Goal: Task Accomplishment & Management: Manage account settings

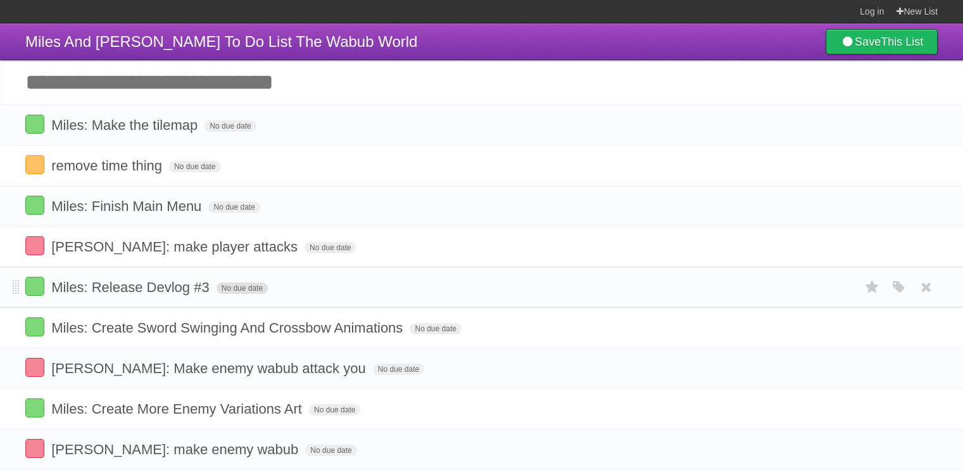
click at [242, 287] on span "No due date" at bounding box center [242, 287] width 51 height 11
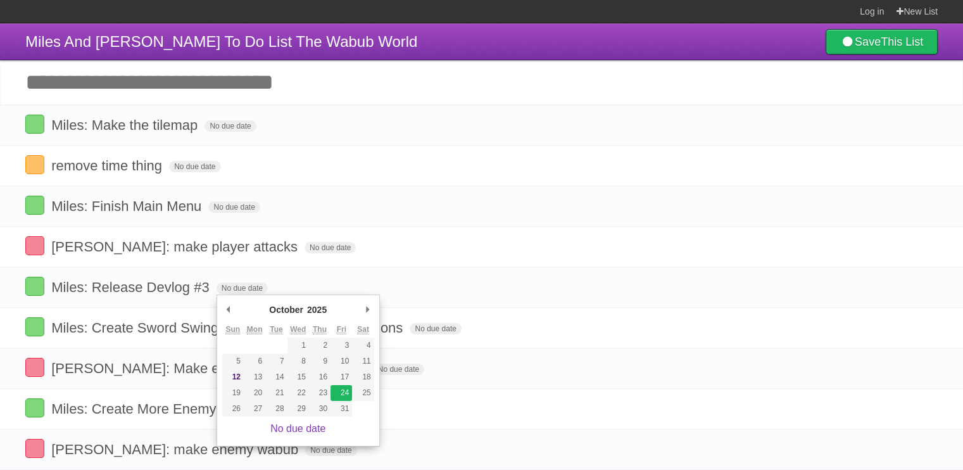
type span "[DATE]"
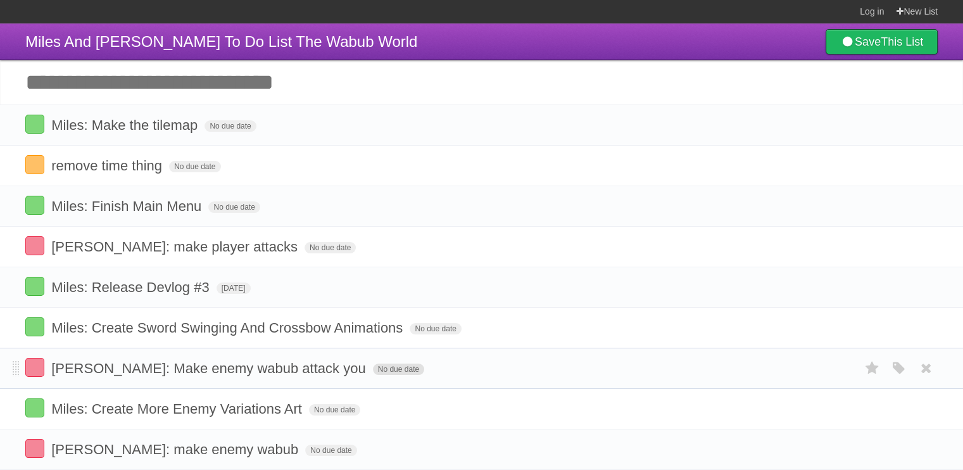
click at [373, 366] on span "No due date" at bounding box center [398, 368] width 51 height 11
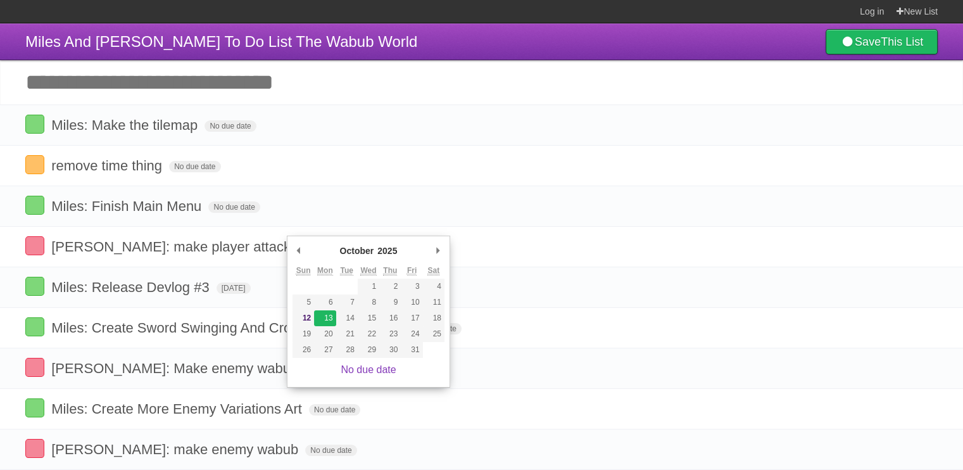
type span "[DATE]"
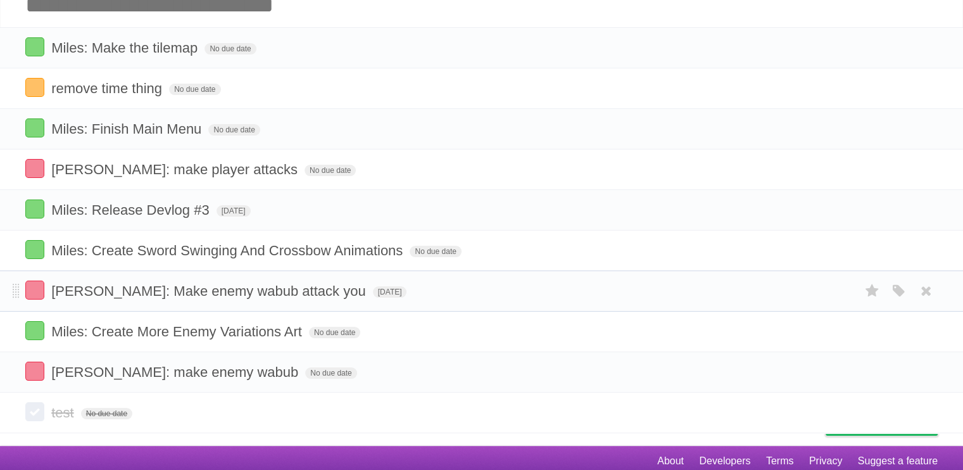
scroll to position [83, 0]
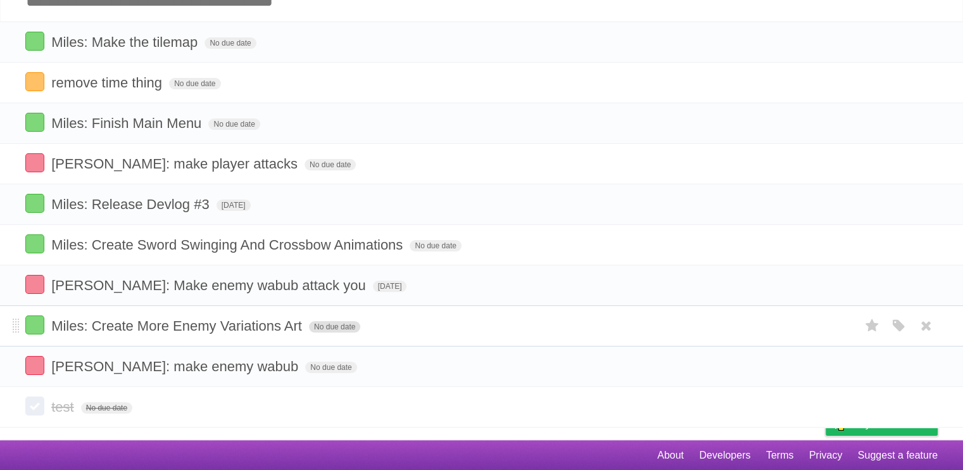
click at [334, 323] on span "No due date" at bounding box center [334, 326] width 51 height 11
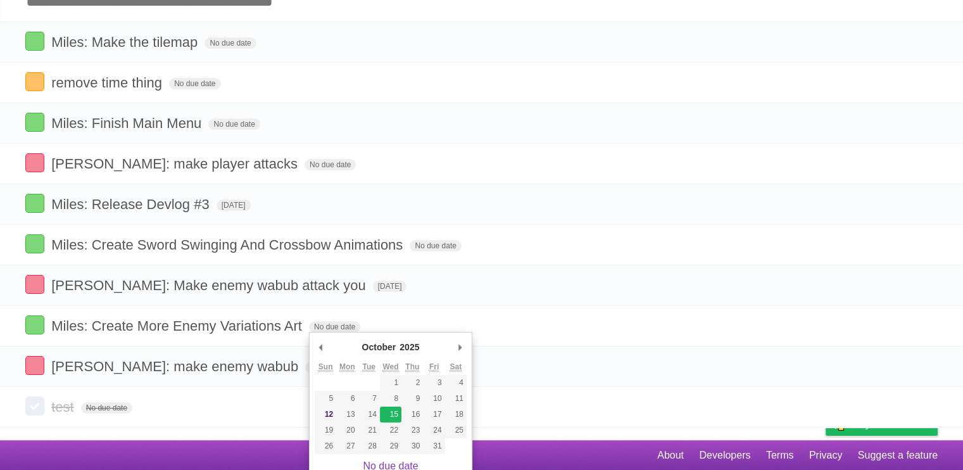
type span "[DATE]"
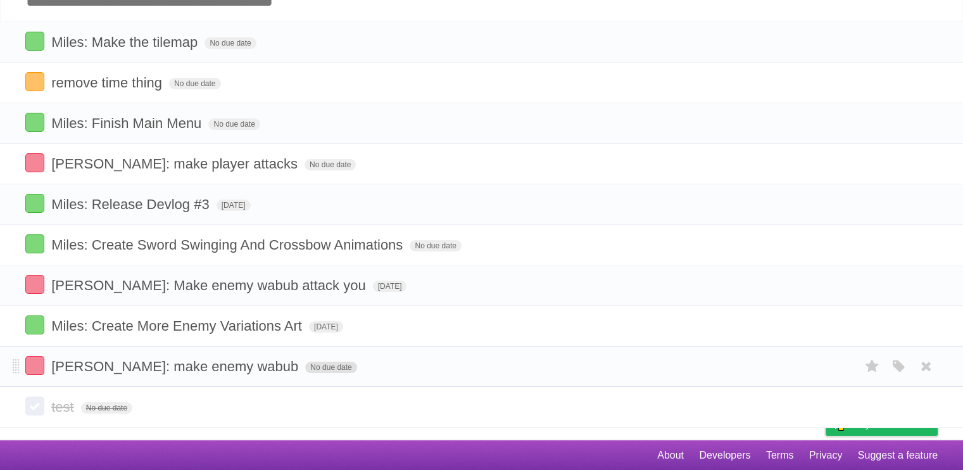
click at [305, 364] on span "No due date" at bounding box center [330, 366] width 51 height 11
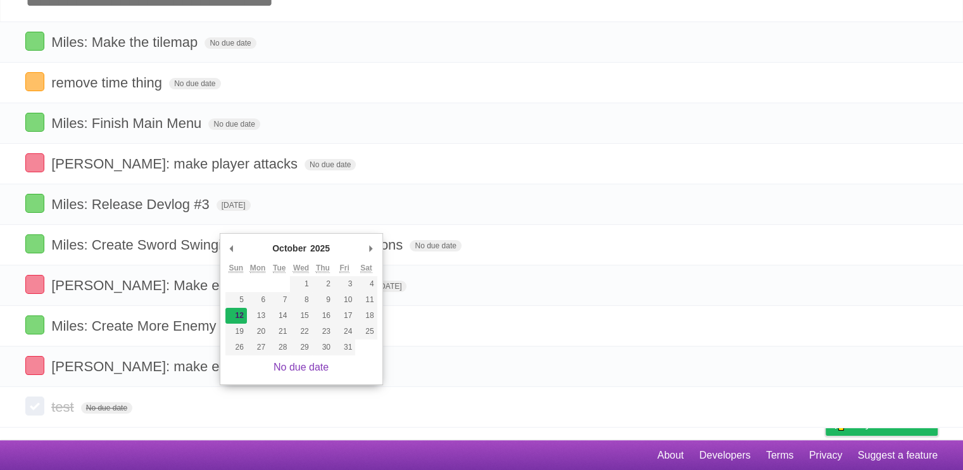
type span "[DATE]"
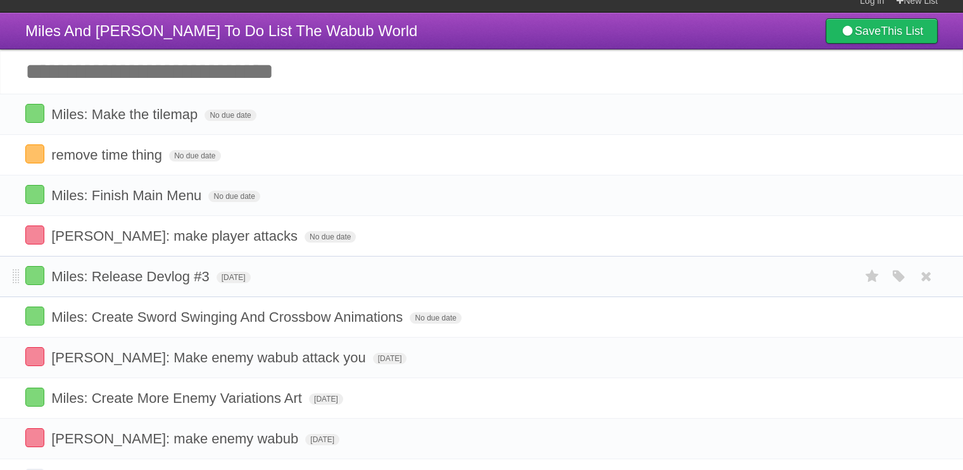
scroll to position [0, 0]
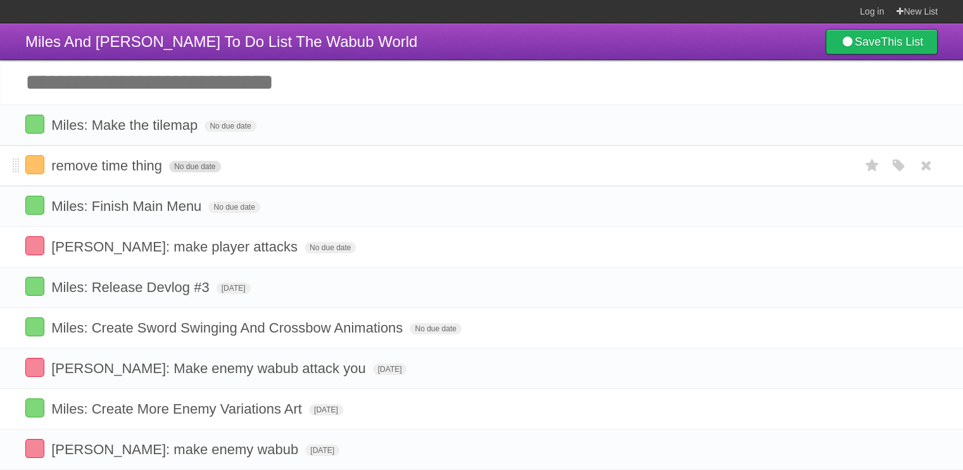
click at [195, 165] on span "No due date" at bounding box center [194, 166] width 51 height 11
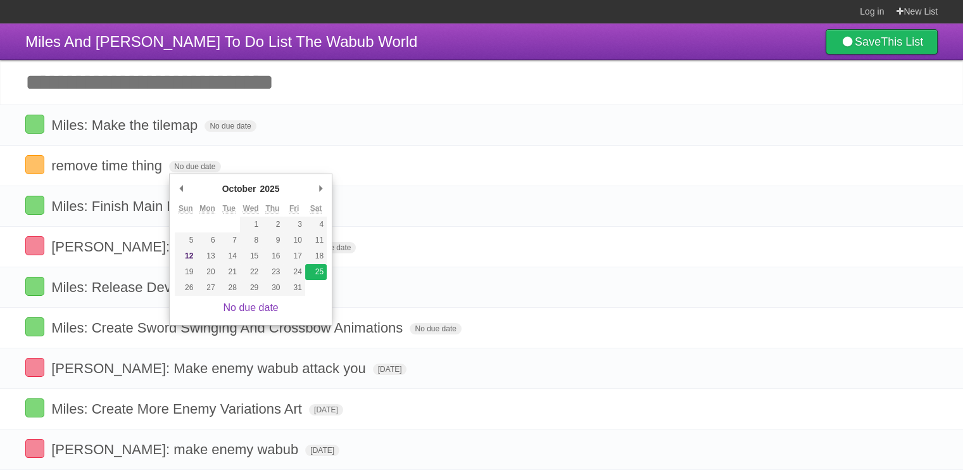
type span "[DATE]"
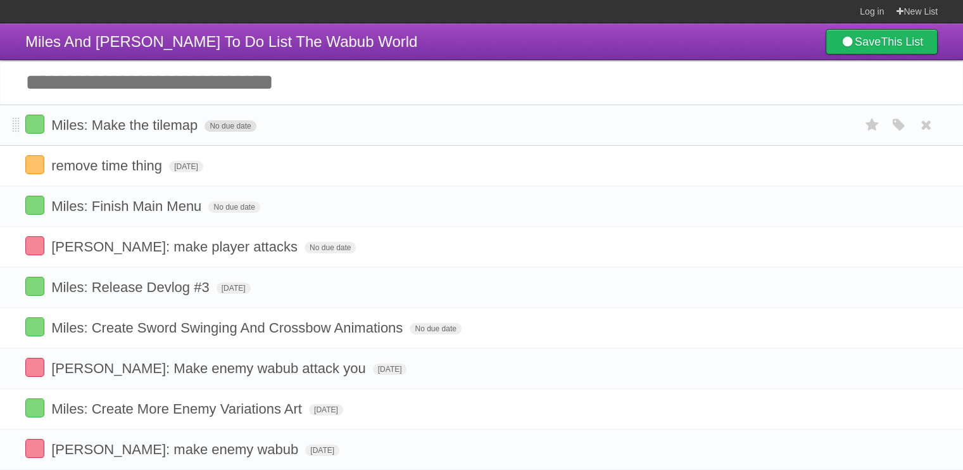
click at [227, 127] on span "No due date" at bounding box center [229, 125] width 51 height 11
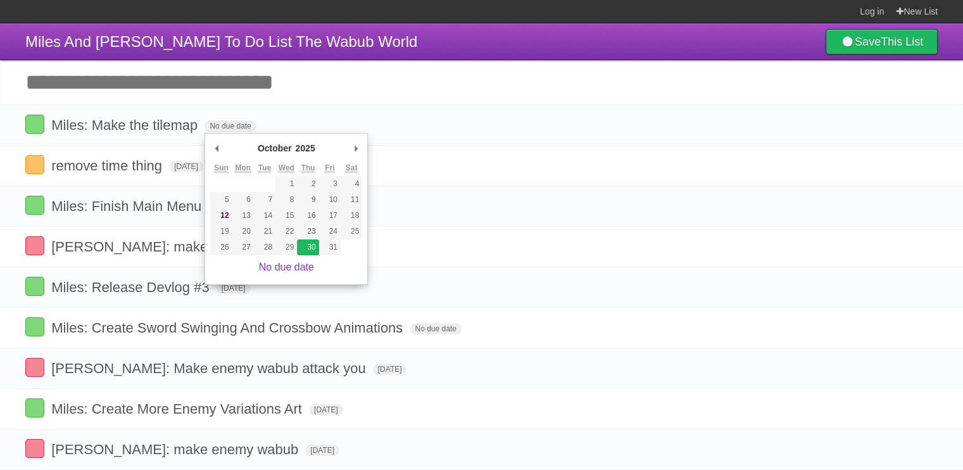
type span "[DATE]"
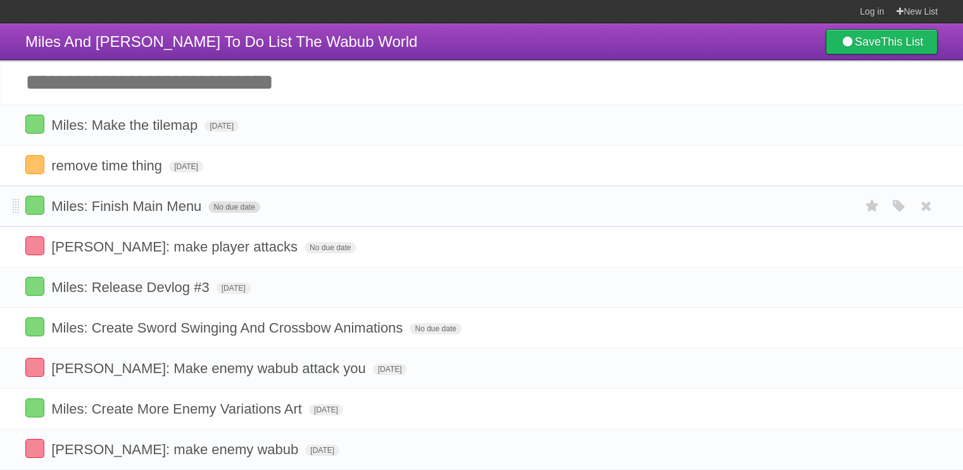
click at [244, 206] on span "No due date" at bounding box center [233, 206] width 51 height 11
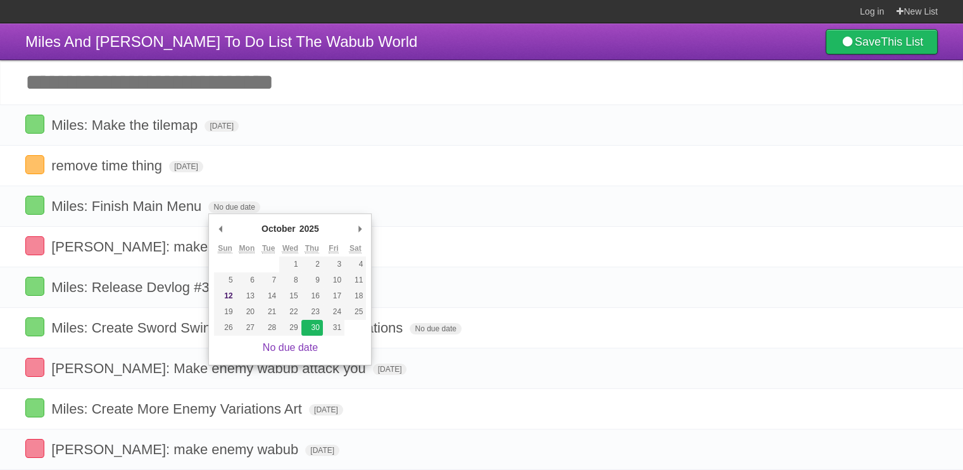
type span "[DATE]"
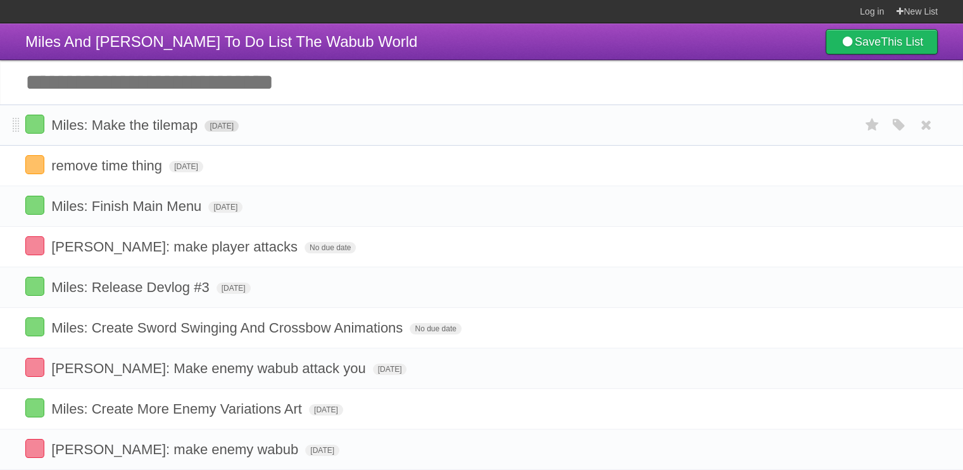
click at [239, 122] on span "[DATE]" at bounding box center [221, 125] width 34 height 11
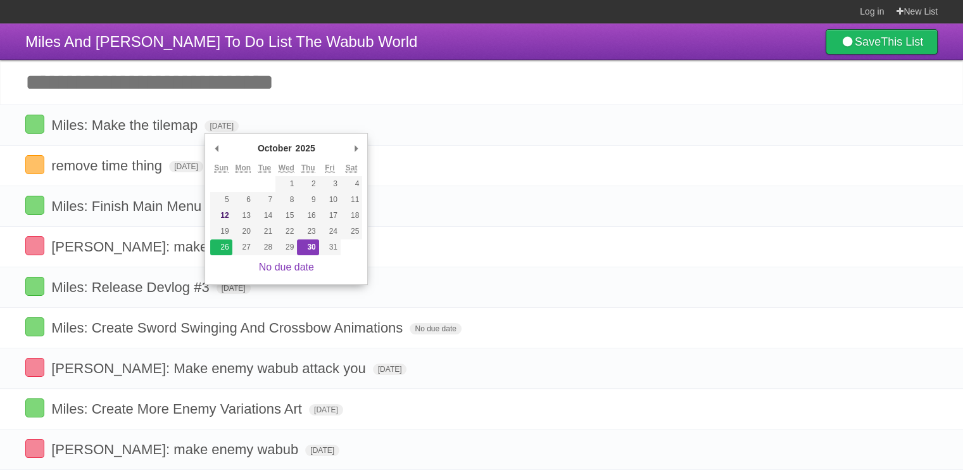
type span "[DATE]"
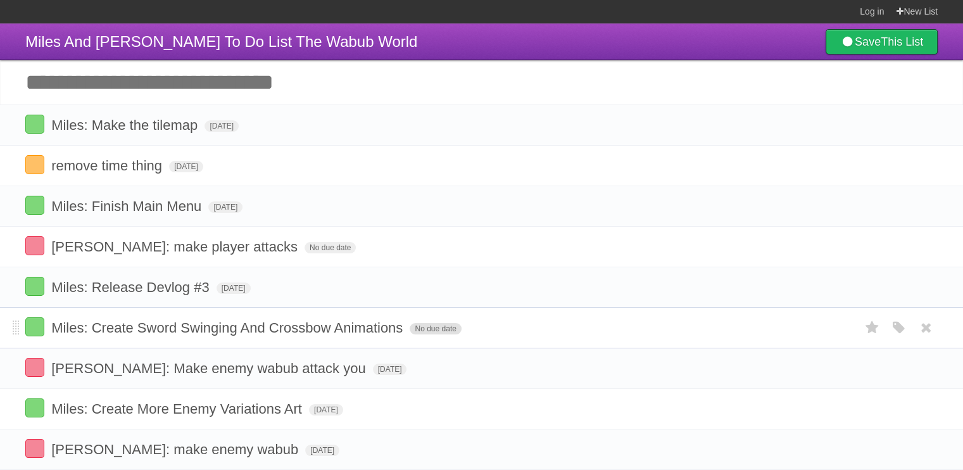
click at [444, 327] on span "No due date" at bounding box center [435, 328] width 51 height 11
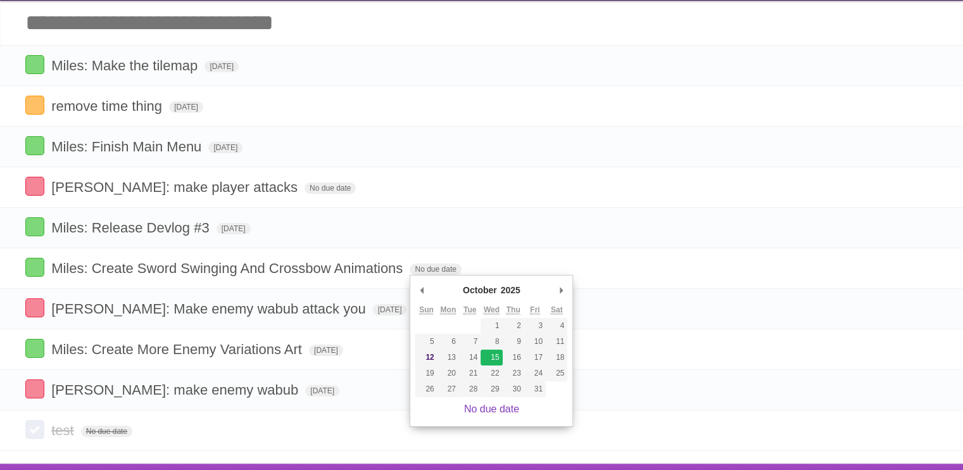
scroll to position [63, 0]
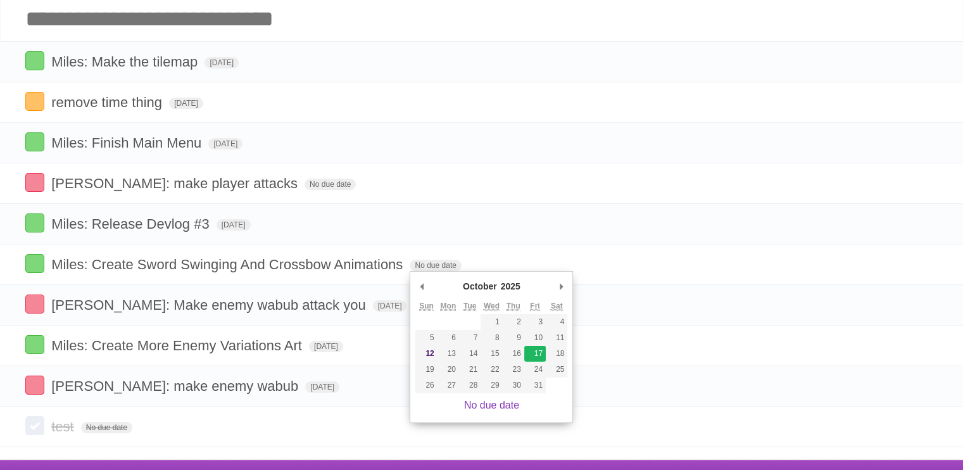
type span "[DATE]"
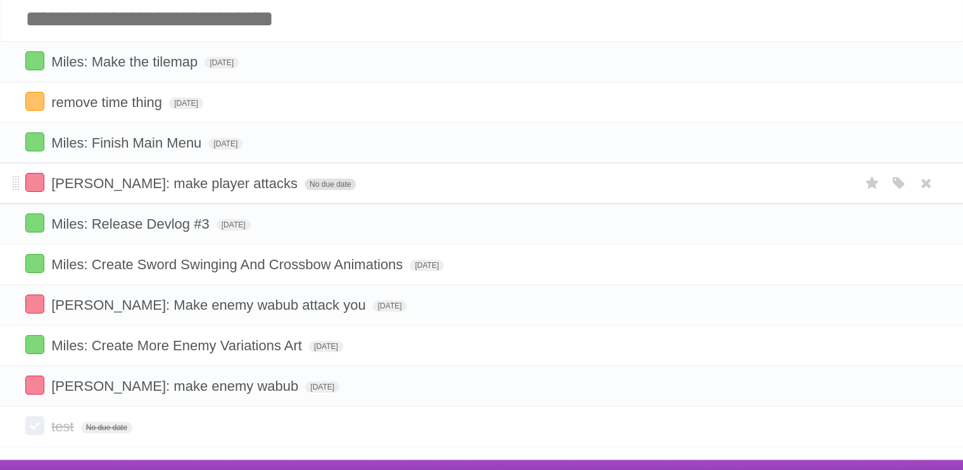
click at [304, 180] on span "No due date" at bounding box center [329, 184] width 51 height 11
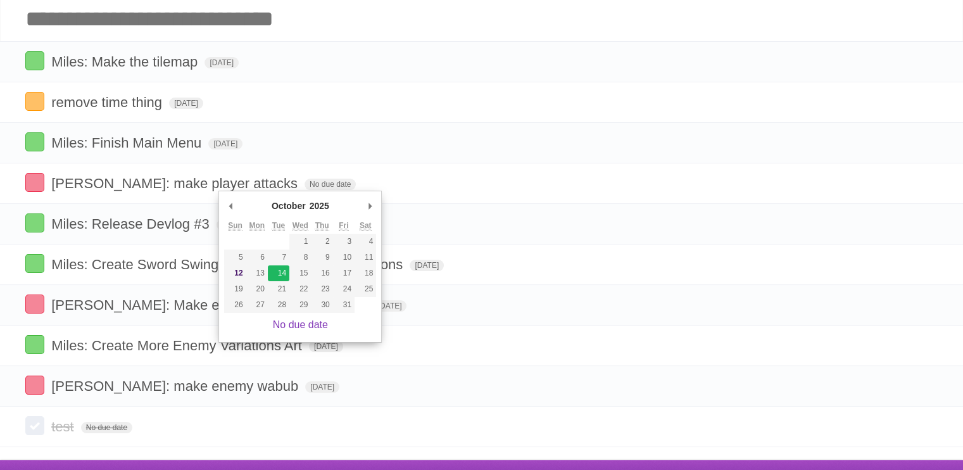
type span "[DATE]"
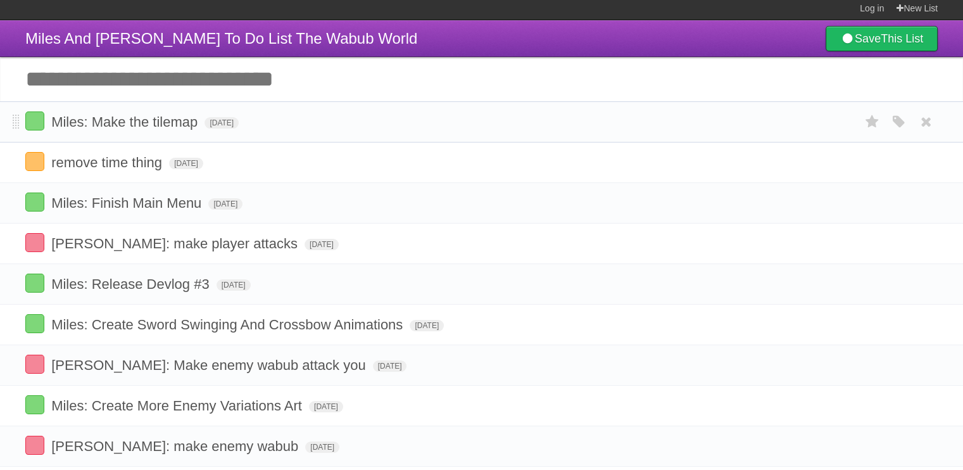
scroll to position [0, 0]
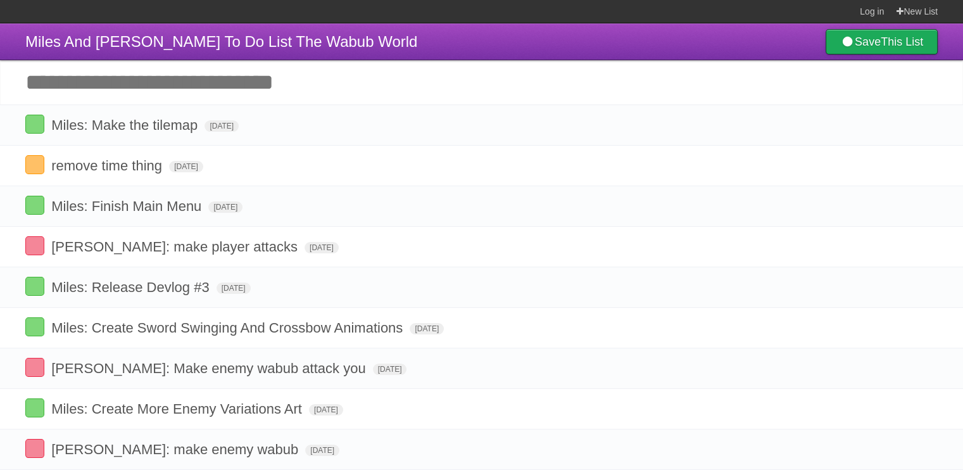
click at [855, 45] on link "Save This List" at bounding box center [881, 41] width 112 height 25
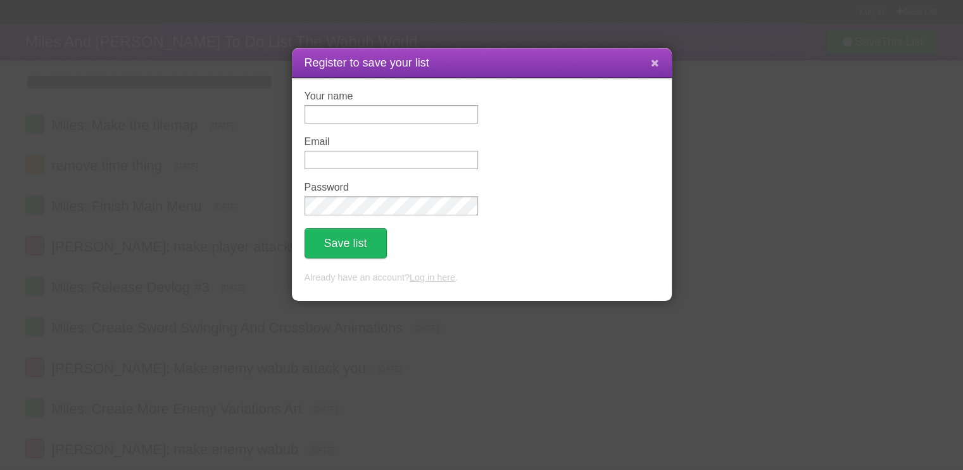
click at [652, 58] on icon at bounding box center [655, 63] width 8 height 11
